Goal: Transaction & Acquisition: Purchase product/service

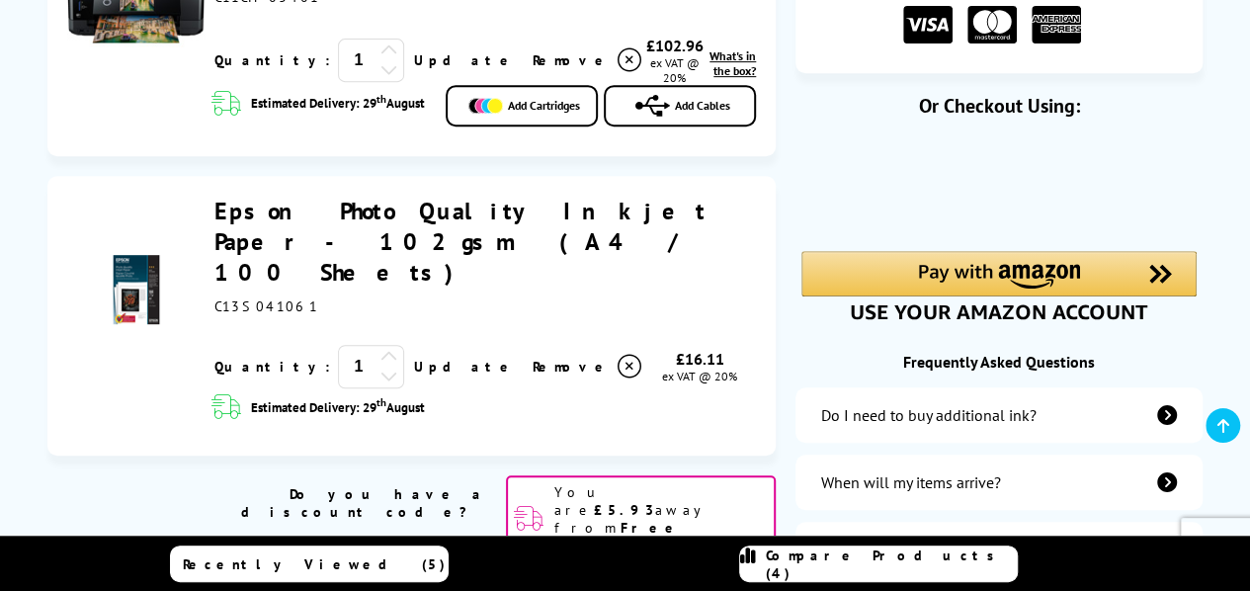
scroll to position [395, 0]
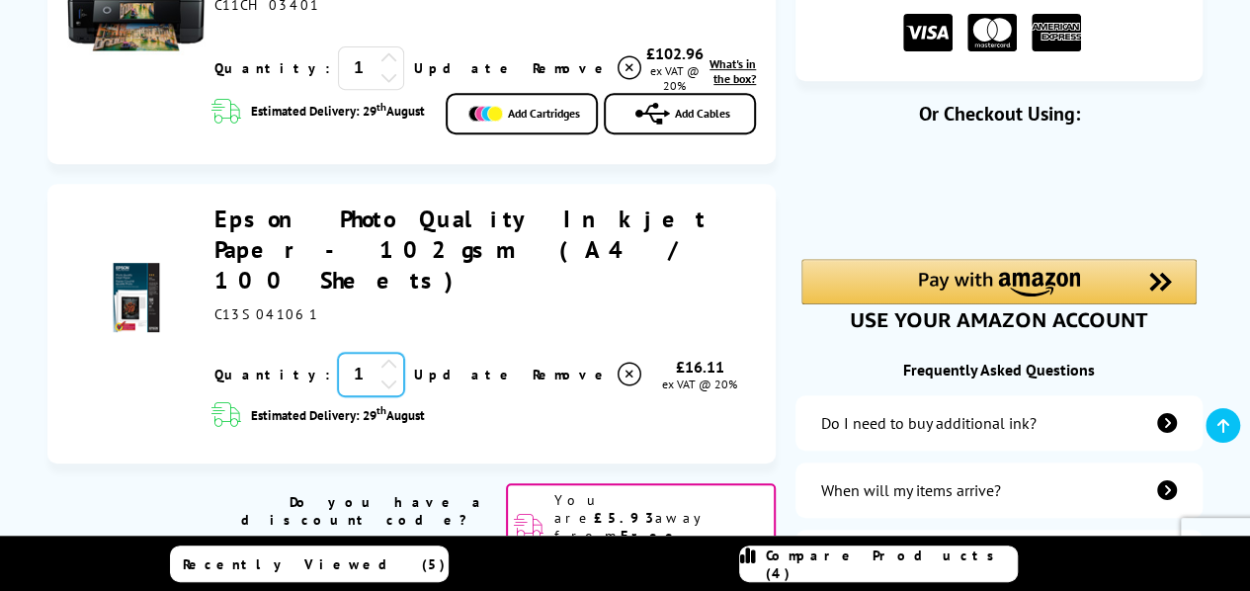
drag, startPoint x: 300, startPoint y: 323, endPoint x: 291, endPoint y: 324, distance: 9.9
click at [338, 353] on input "1" at bounding box center [371, 374] width 66 height 43
type input "2"
click at [414, 77] on link "Update" at bounding box center [465, 68] width 102 height 18
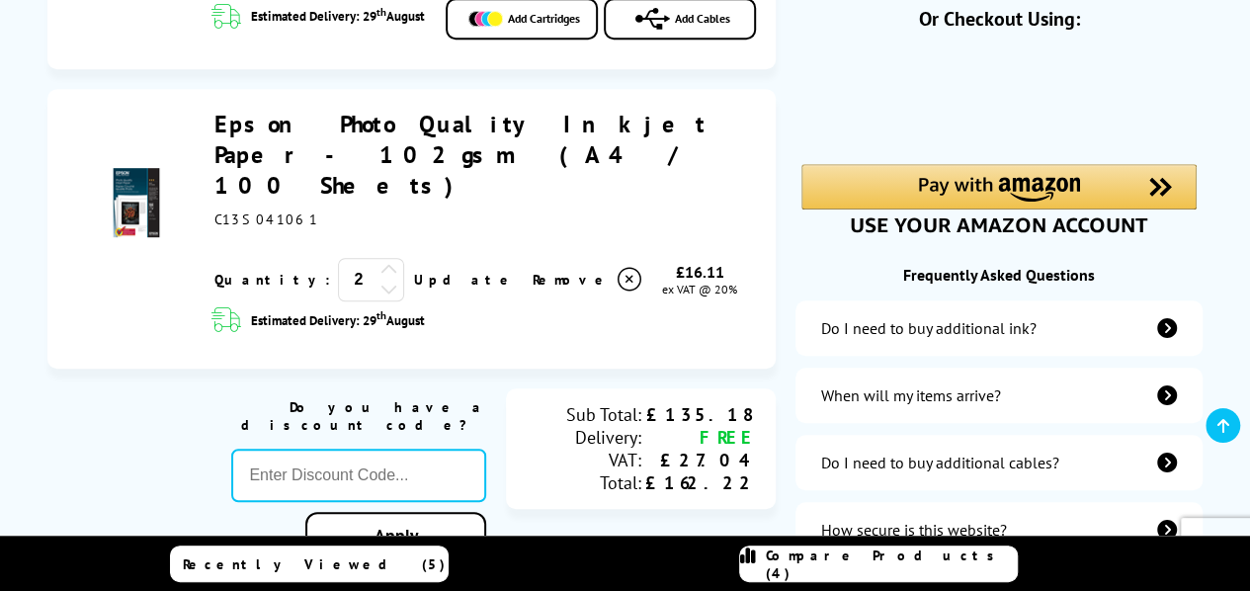
scroll to position [593, 0]
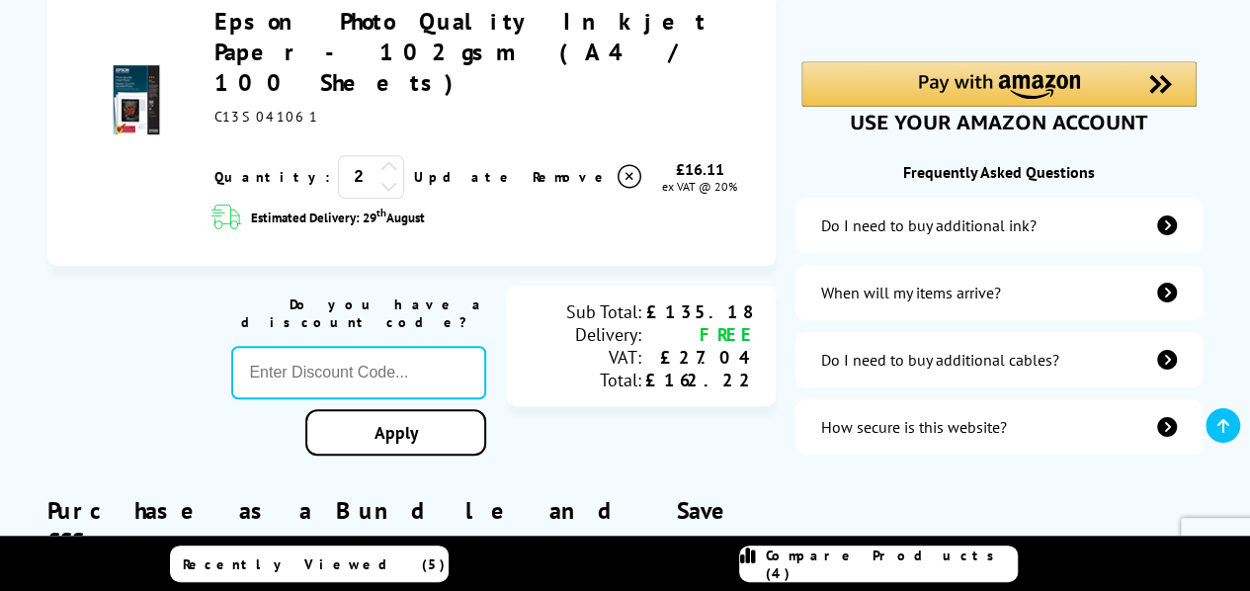
click at [941, 288] on div "When will my items arrive?" at bounding box center [911, 293] width 180 height 20
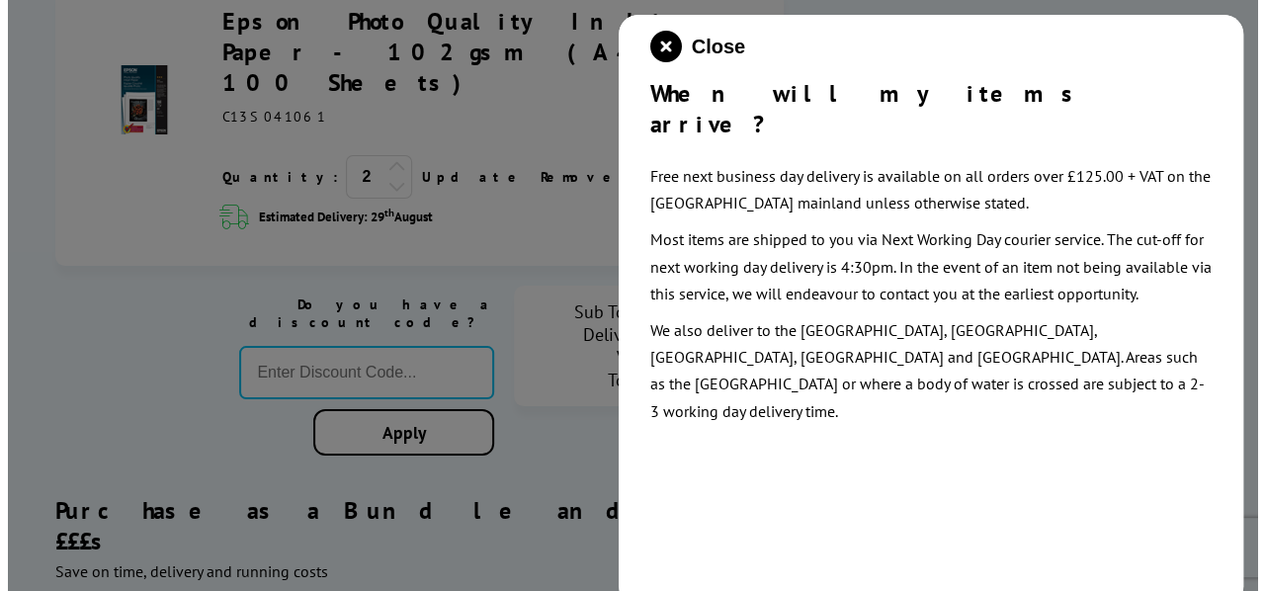
scroll to position [586, 0]
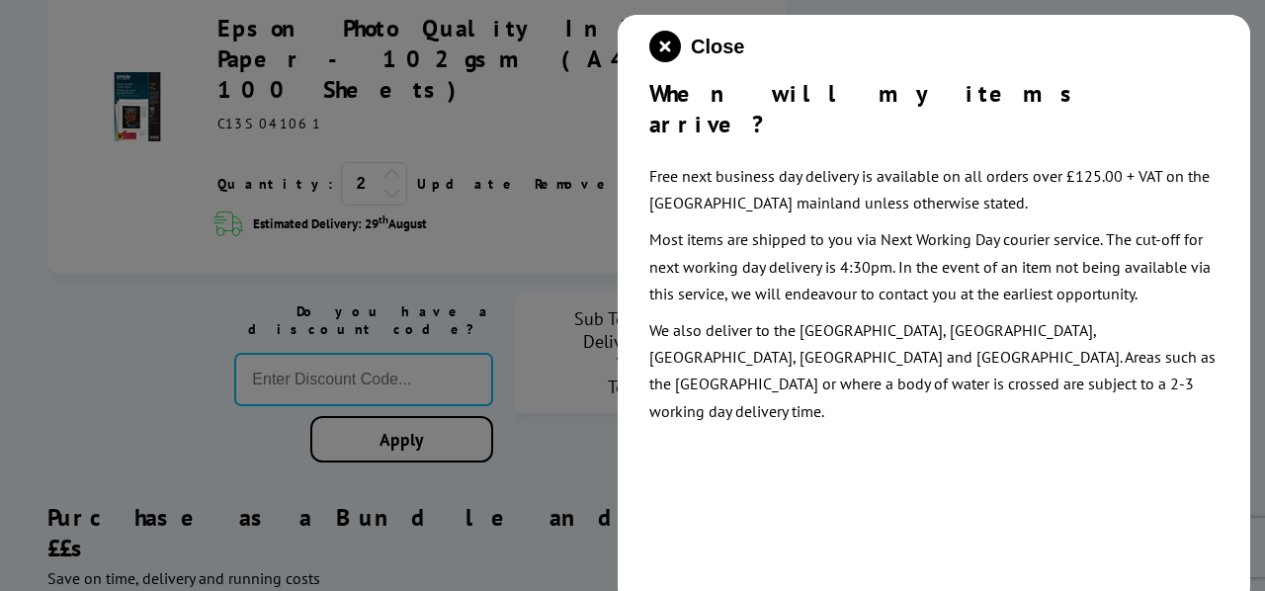
click at [565, 452] on div at bounding box center [632, 295] width 1265 height 591
click at [660, 51] on icon "close modal" at bounding box center [665, 47] width 32 height 32
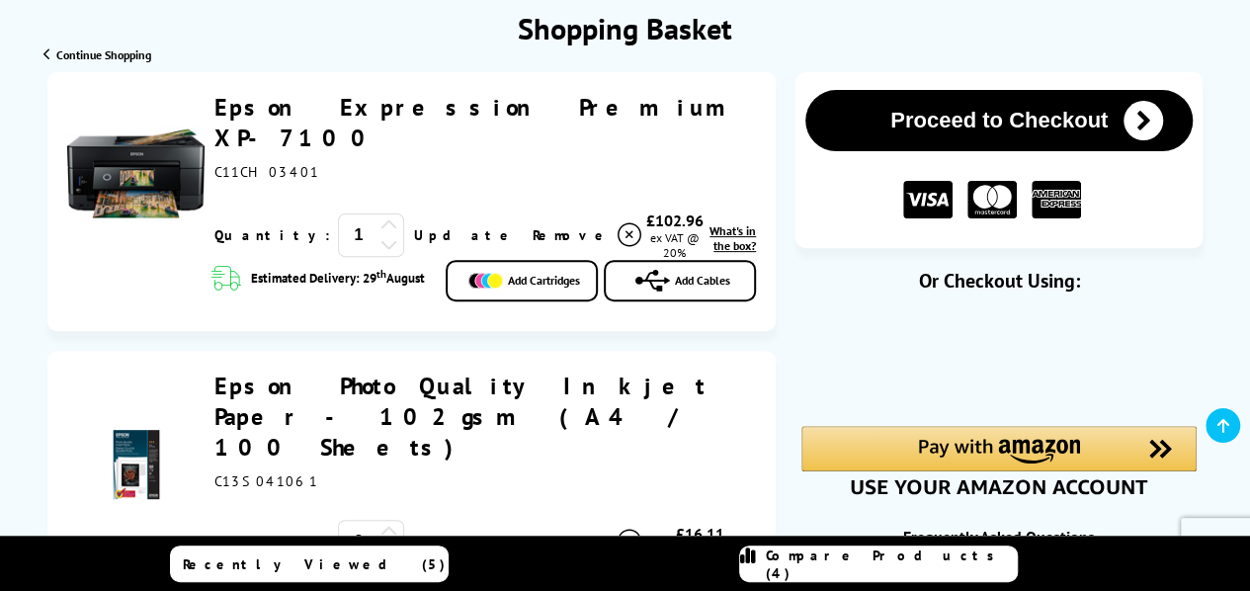
scroll to position [198, 0]
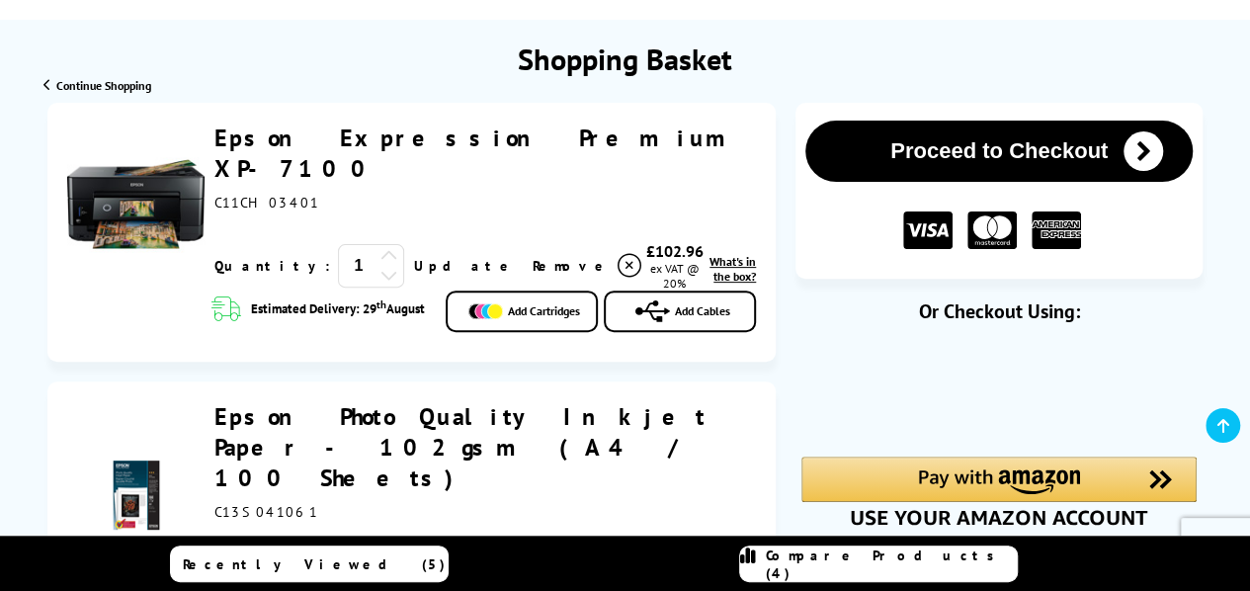
click at [710, 254] on span "What's in the box?" at bounding box center [733, 269] width 46 height 30
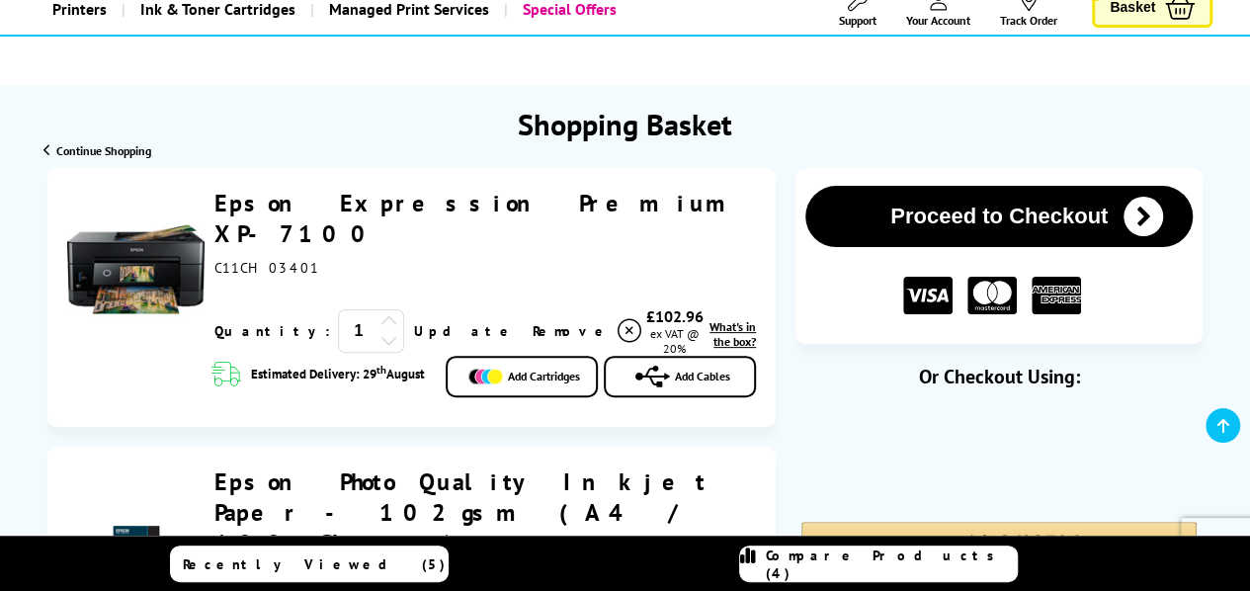
scroll to position [99, 0]
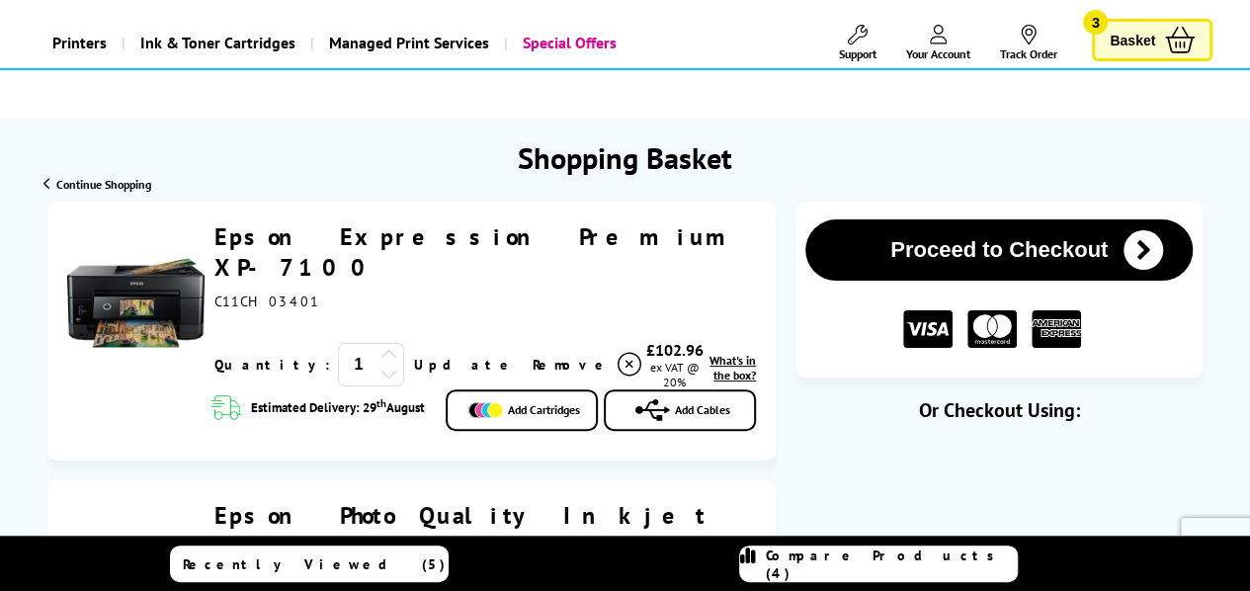
click at [698, 402] on span "Add Cables" at bounding box center [702, 409] width 55 height 15
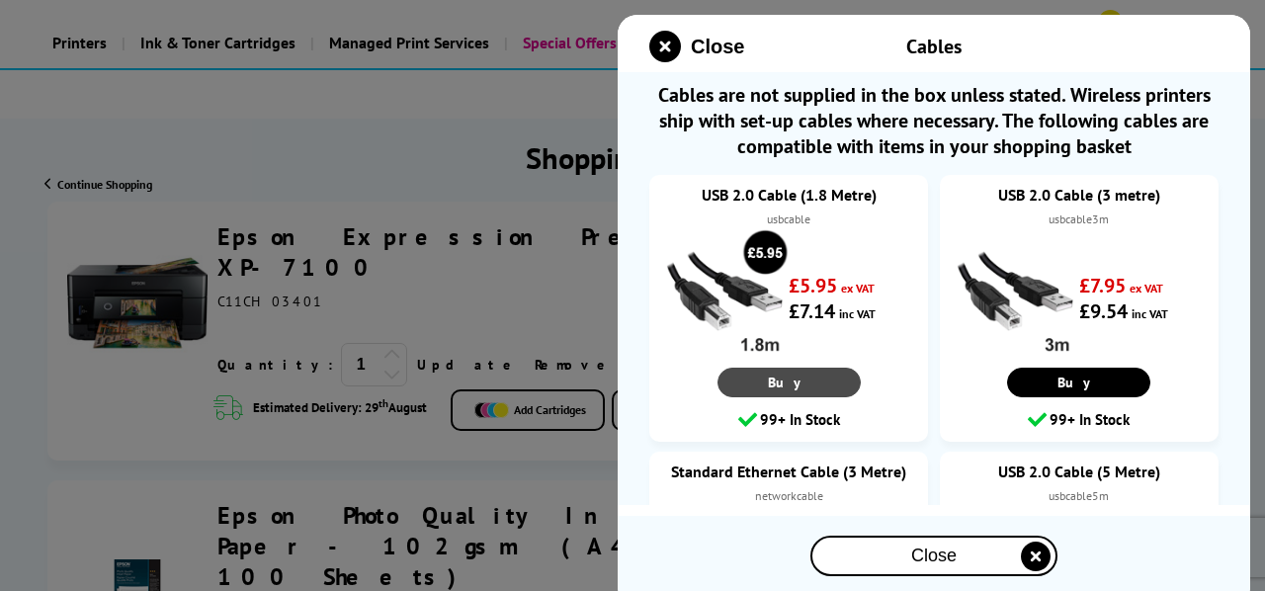
click at [801, 384] on link "Buy" at bounding box center [788, 383] width 143 height 30
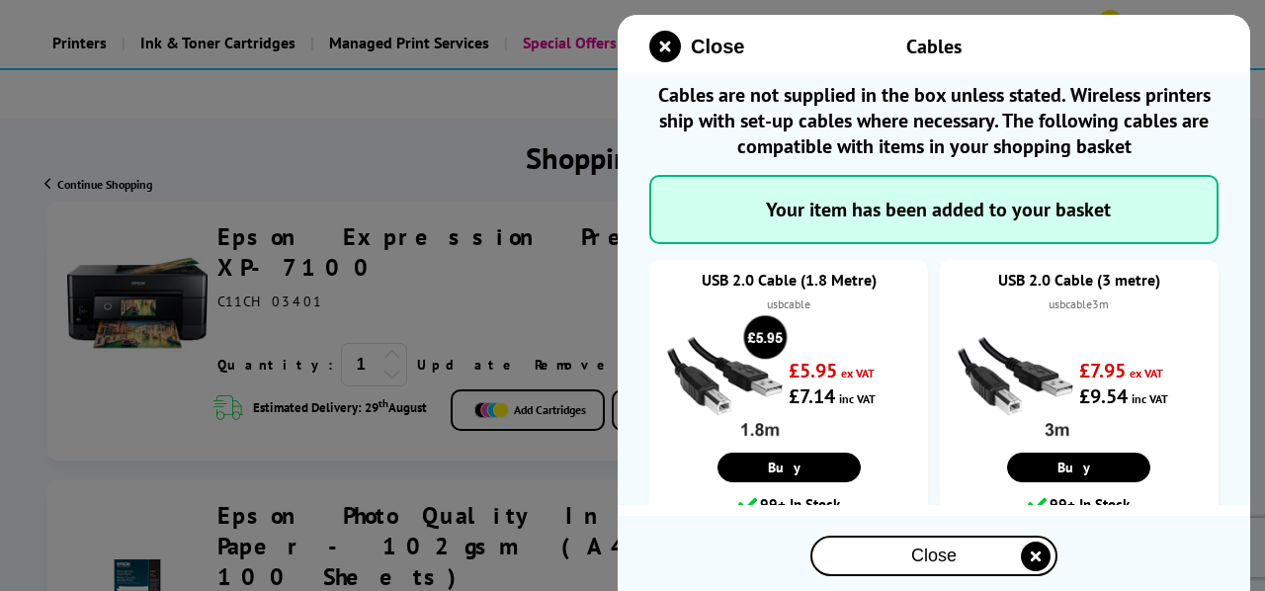
click at [940, 553] on span "Close" at bounding box center [933, 556] width 45 height 21
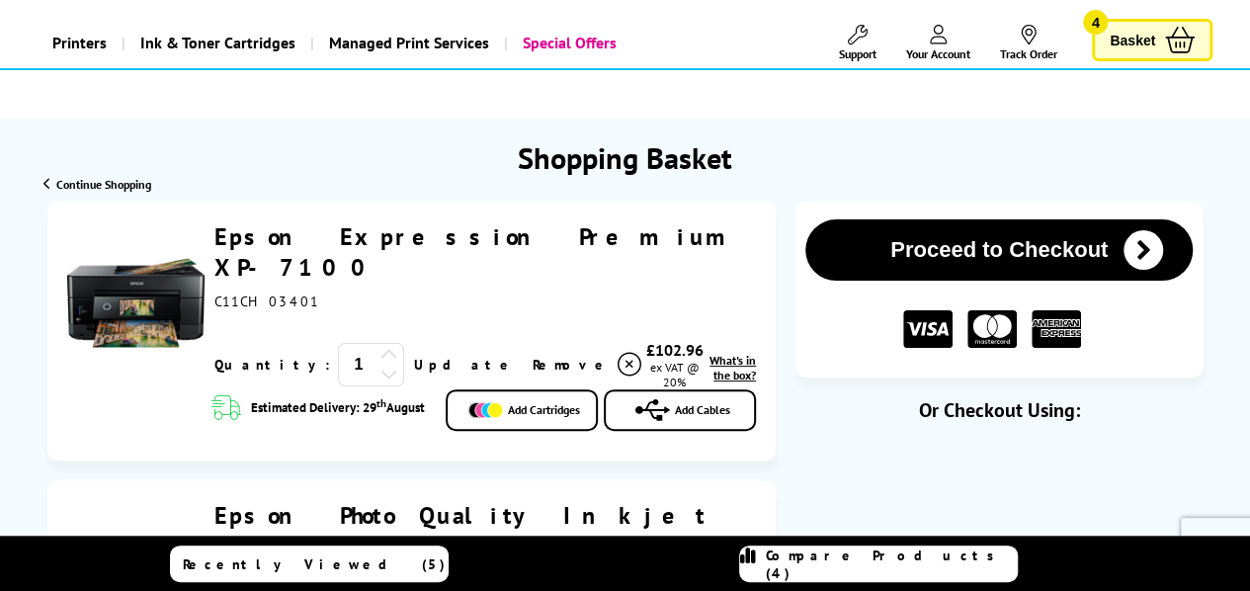
click at [463, 240] on link "Epson Expression Premium XP-7100" at bounding box center [478, 251] width 528 height 61
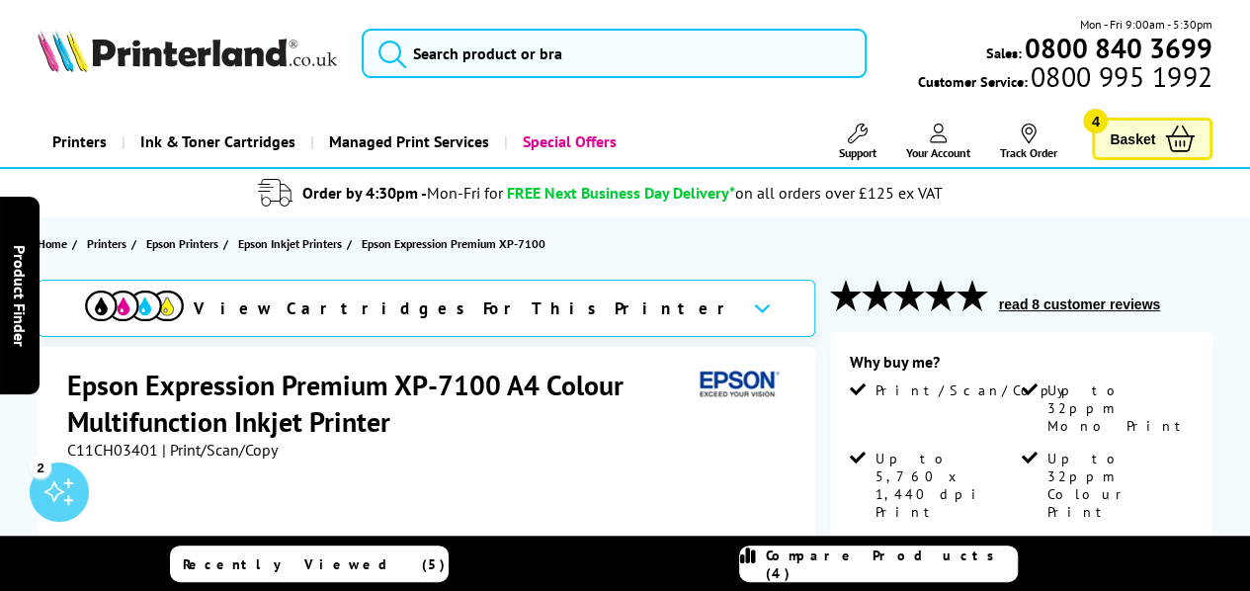
click at [1135, 129] on span "Basket" at bounding box center [1132, 139] width 45 height 27
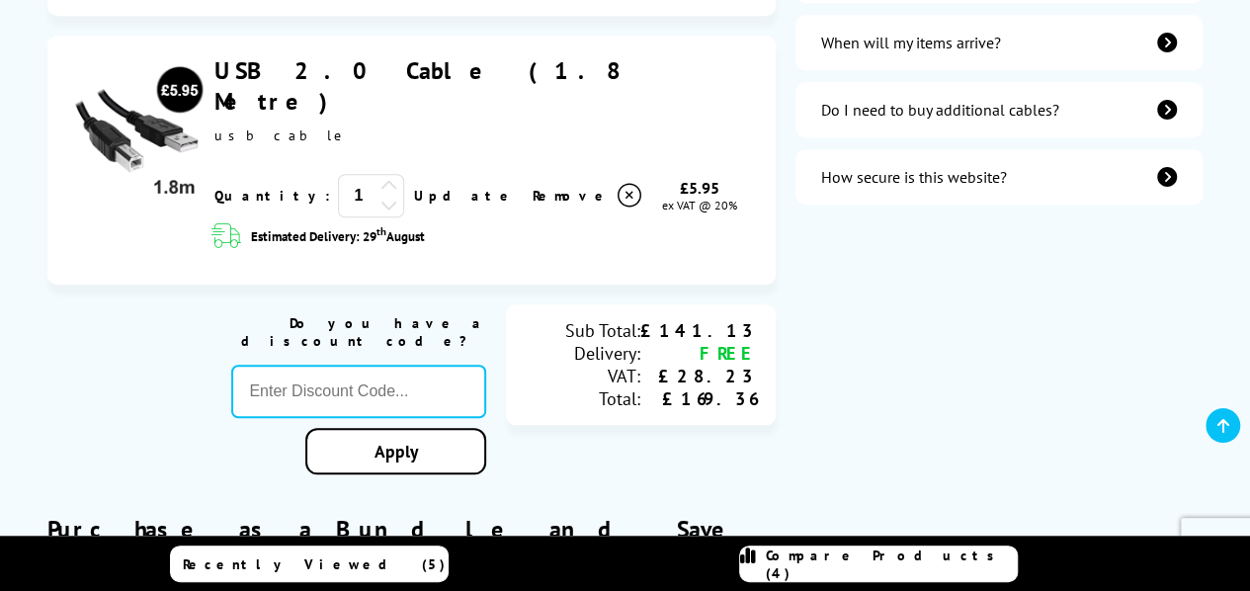
scroll to position [988, 0]
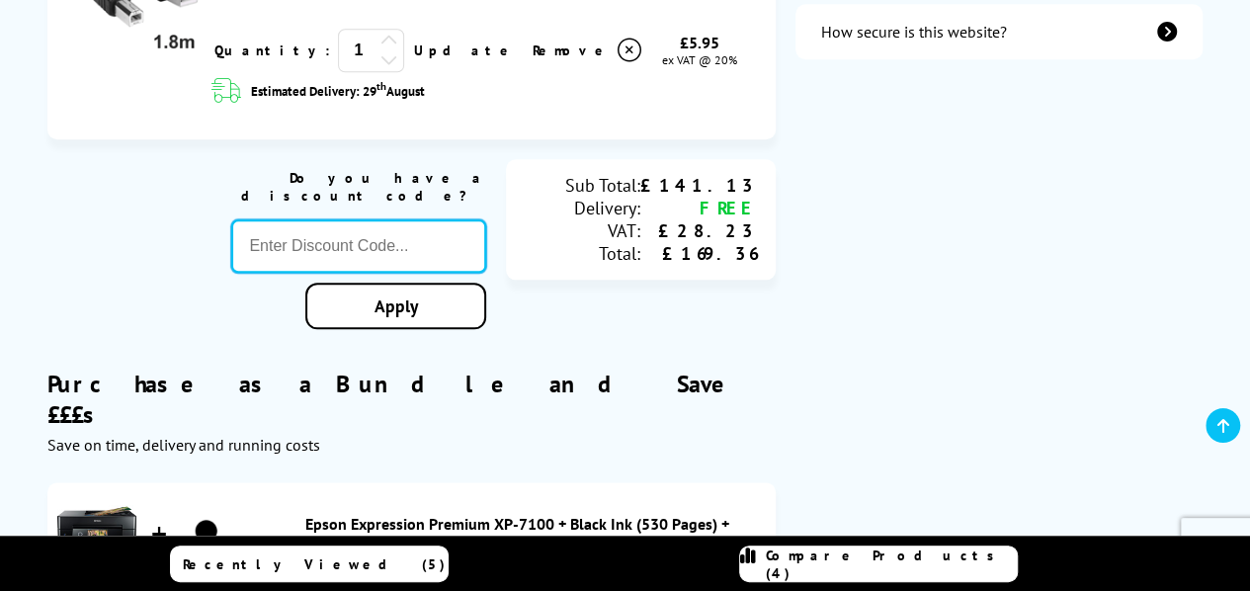
click at [390, 219] on input "text" at bounding box center [358, 245] width 255 height 53
type input "EXFIVE"
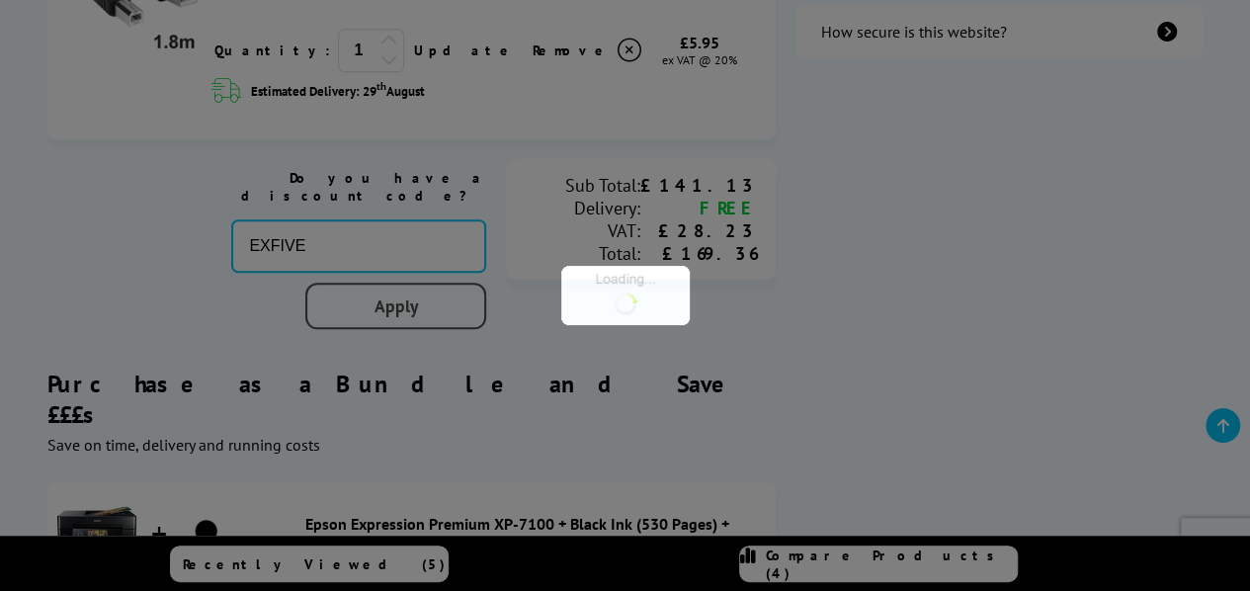
click at [399, 252] on div "Proceed to Checkout Shopping Basket 1 Update 2" at bounding box center [625, 170] width 1250 height 1717
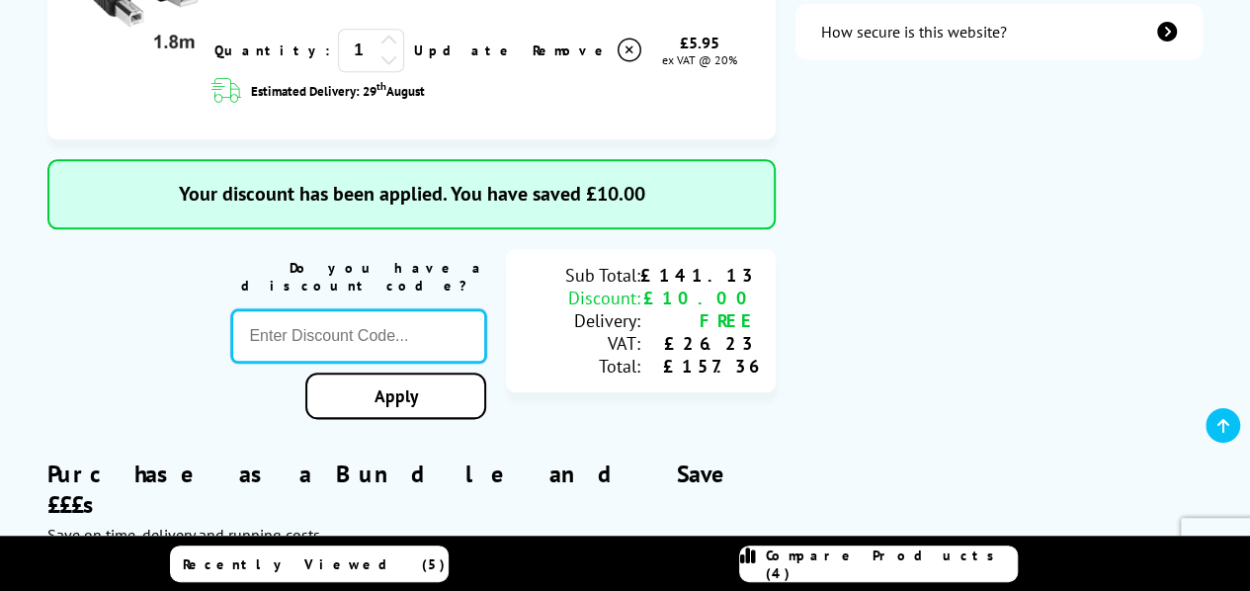
click at [391, 309] on input "text" at bounding box center [358, 335] width 255 height 53
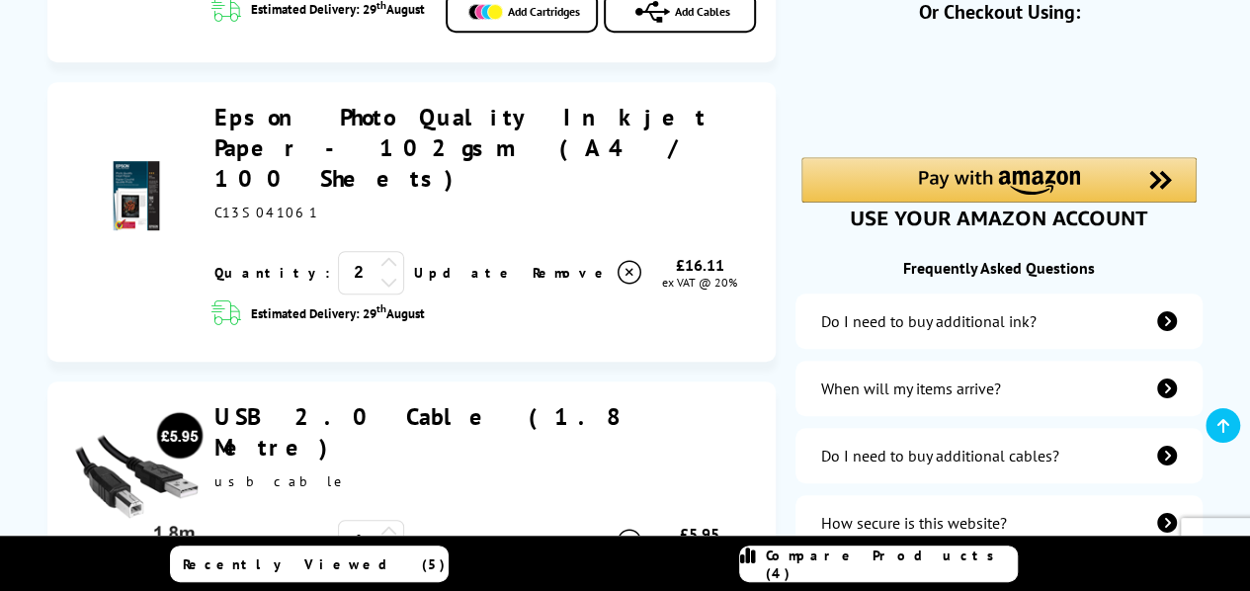
scroll to position [395, 0]
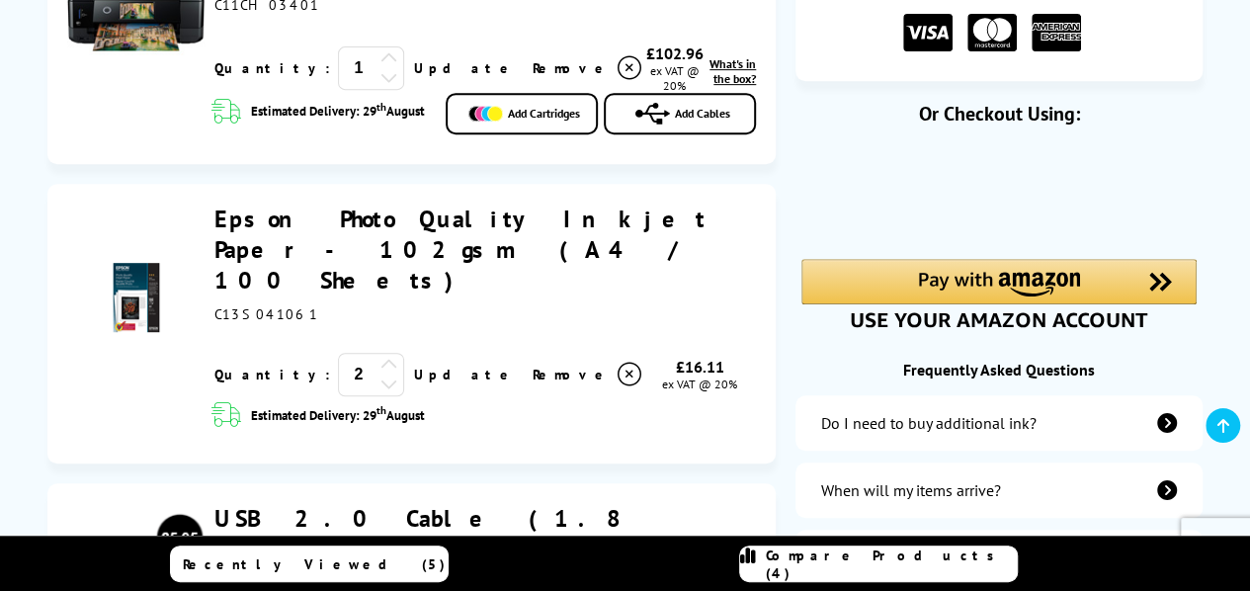
drag, startPoint x: 209, startPoint y: 197, endPoint x: 646, endPoint y: 197, distance: 437.8
click at [646, 204] on div "Epson Photo Quality Inkjet Paper - 102gsm (A4 / 100 Sheets)" at bounding box center [480, 300] width 551 height 193
copy link "Epson Photo Quality Inkjet Paper - 102gsm"
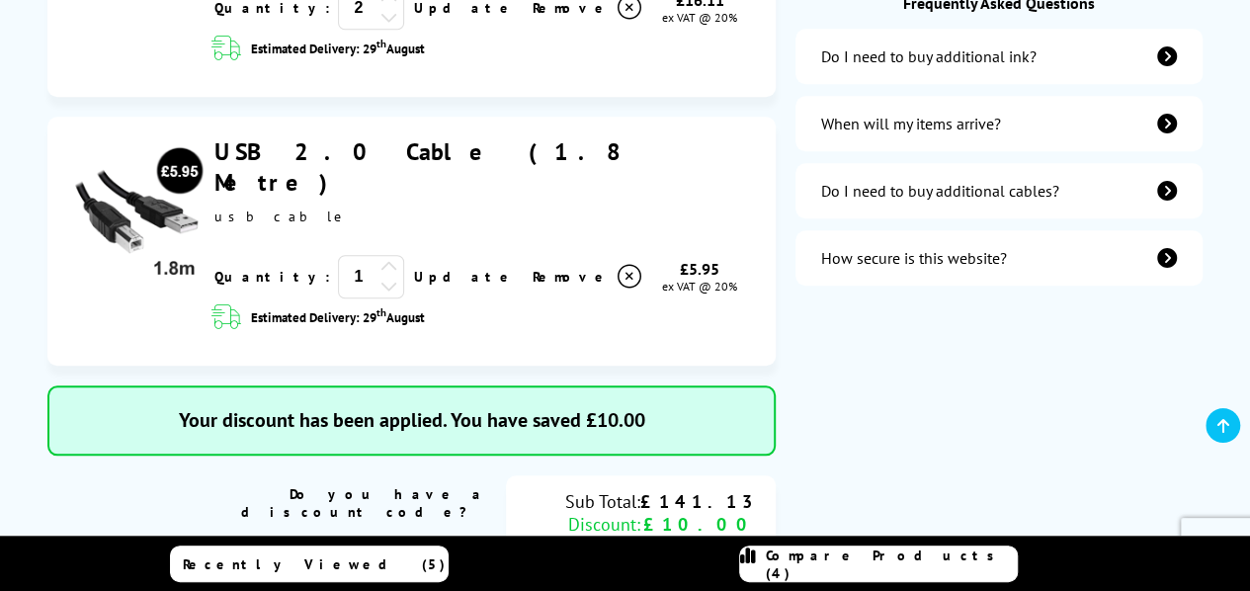
scroll to position [791, 0]
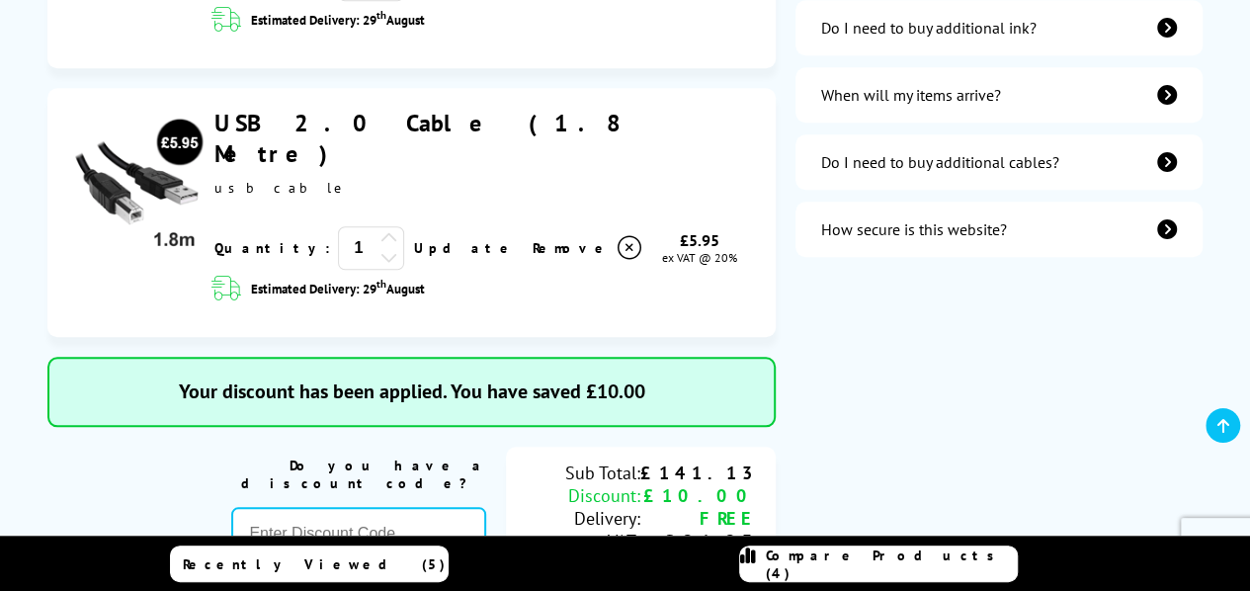
click at [957, 96] on div "When will my items arrive?" at bounding box center [911, 95] width 180 height 20
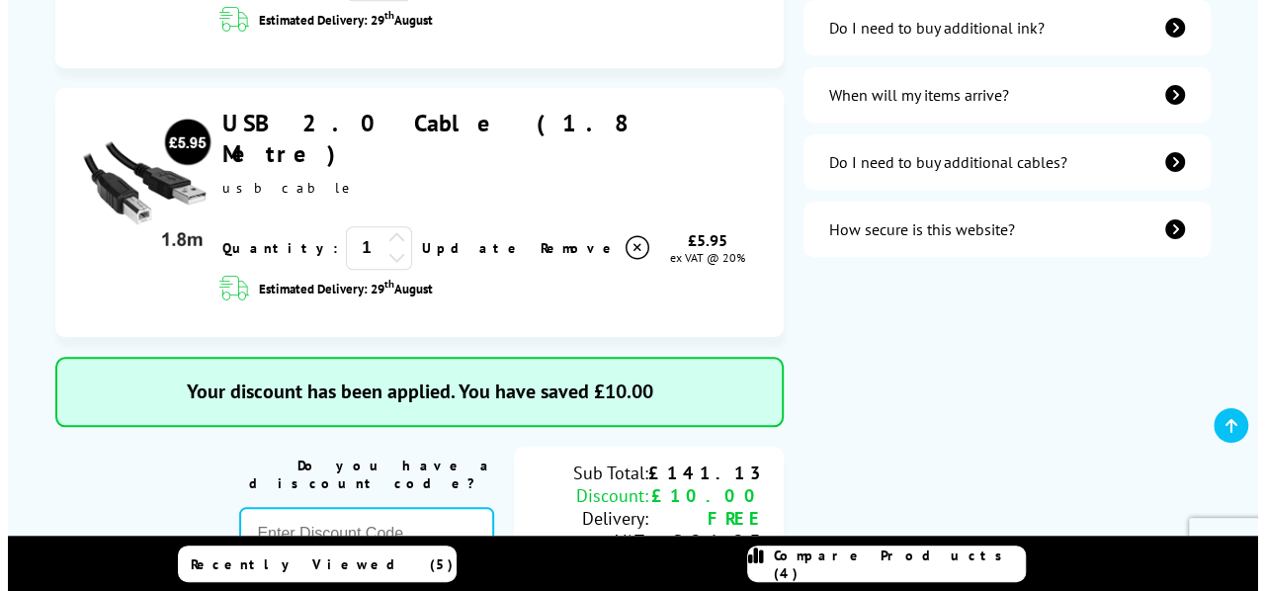
scroll to position [784, 0]
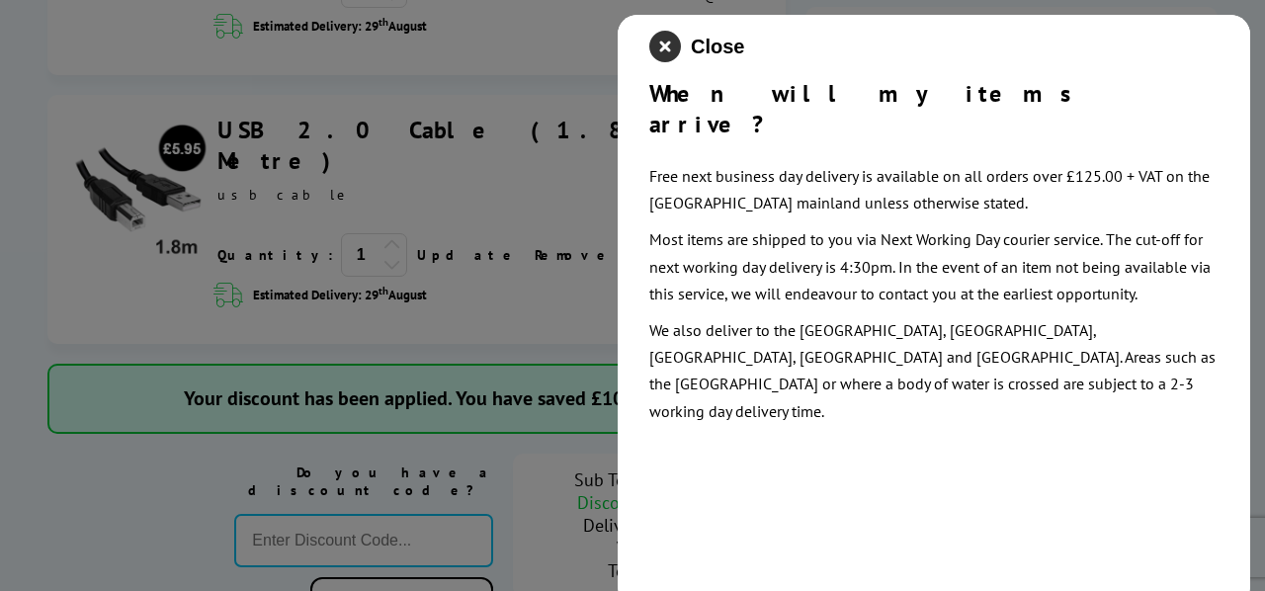
click at [666, 45] on icon "close modal" at bounding box center [665, 47] width 32 height 32
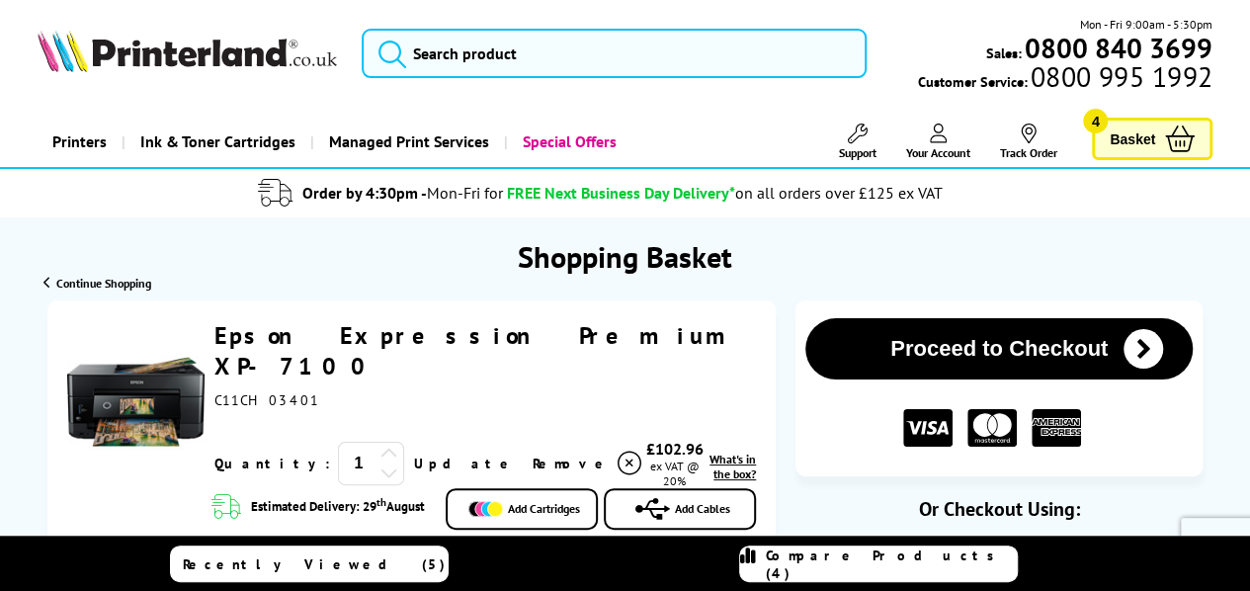
scroll to position [99, 0]
